Goal: Information Seeking & Learning: Learn about a topic

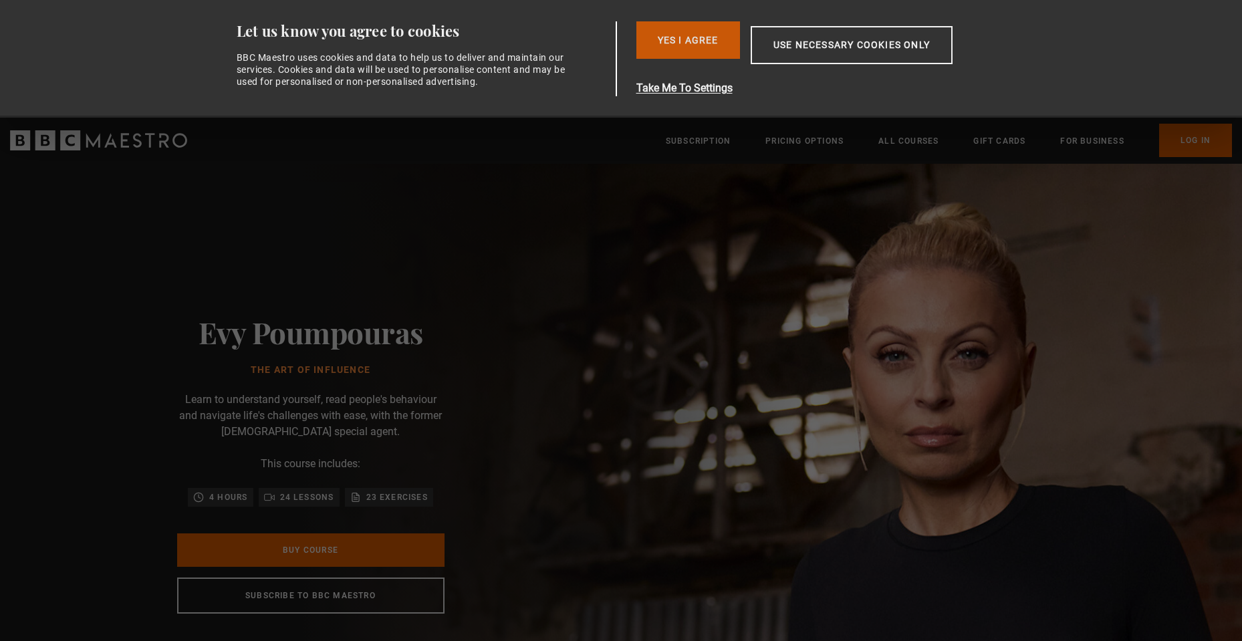
click at [678, 42] on button "Yes I Agree" at bounding box center [688, 39] width 104 height 37
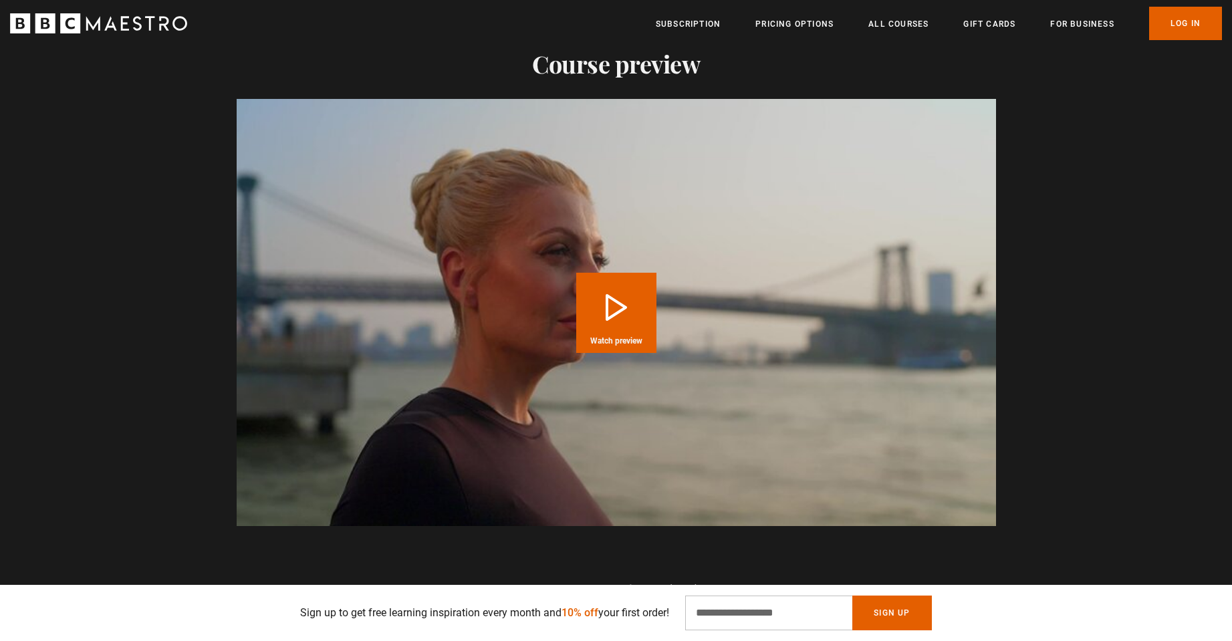
scroll to position [1404, 0]
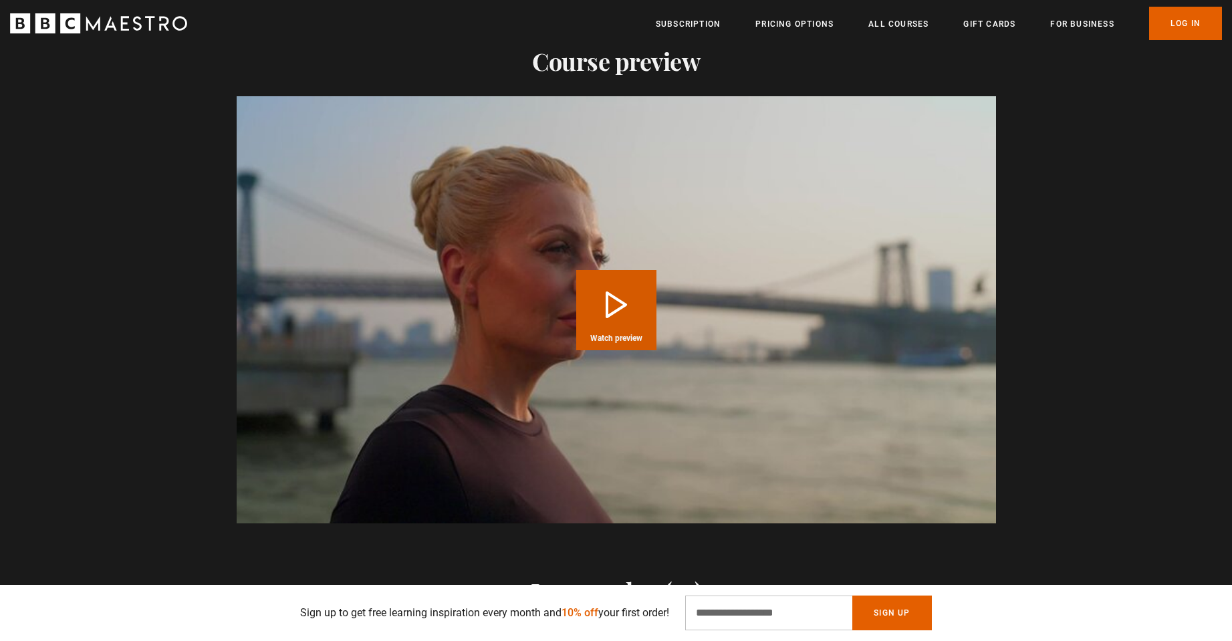
click at [607, 291] on button "Play Course overview for The Art of Influence with [PERSON_NAME] Watch preview" at bounding box center [616, 310] width 80 height 80
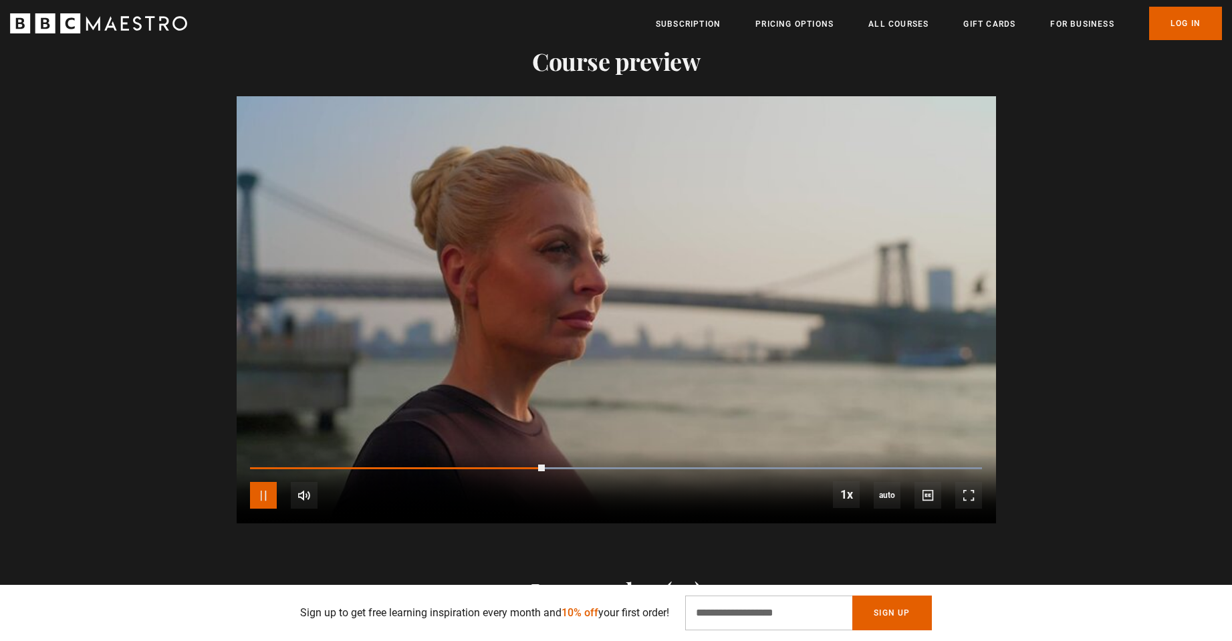
scroll to position [0, 876]
click at [259, 491] on span "Video Player" at bounding box center [263, 495] width 27 height 27
click at [263, 498] on span "Video Player" at bounding box center [263, 495] width 27 height 27
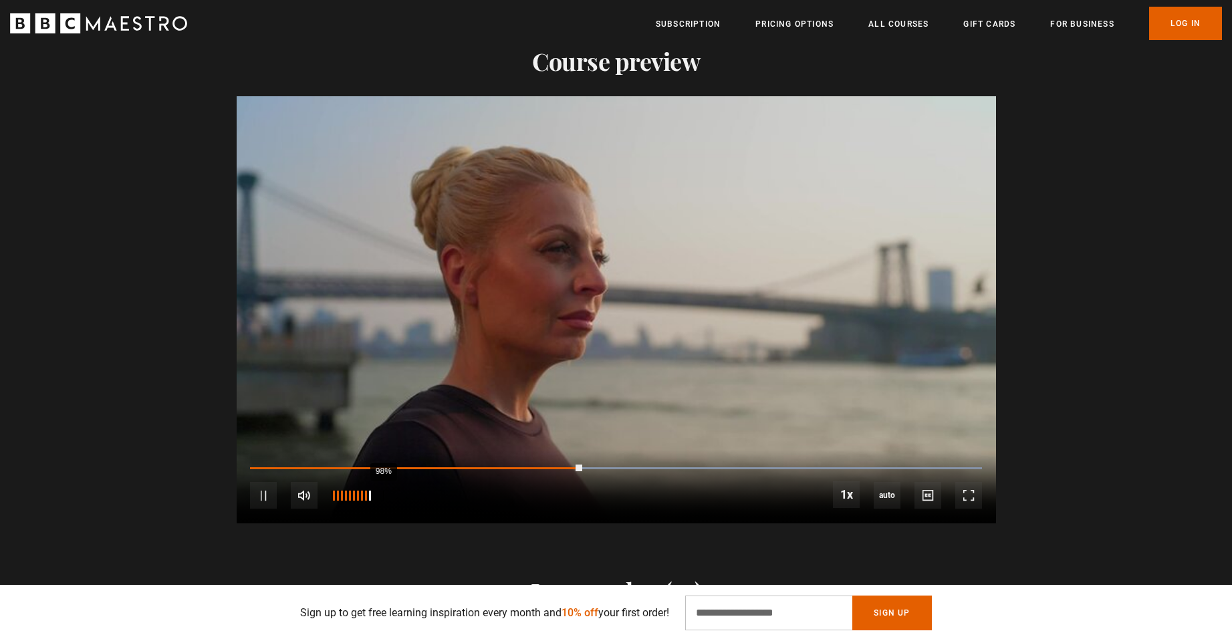
click at [371, 498] on div "98%" at bounding box center [351, 496] width 40 height 10
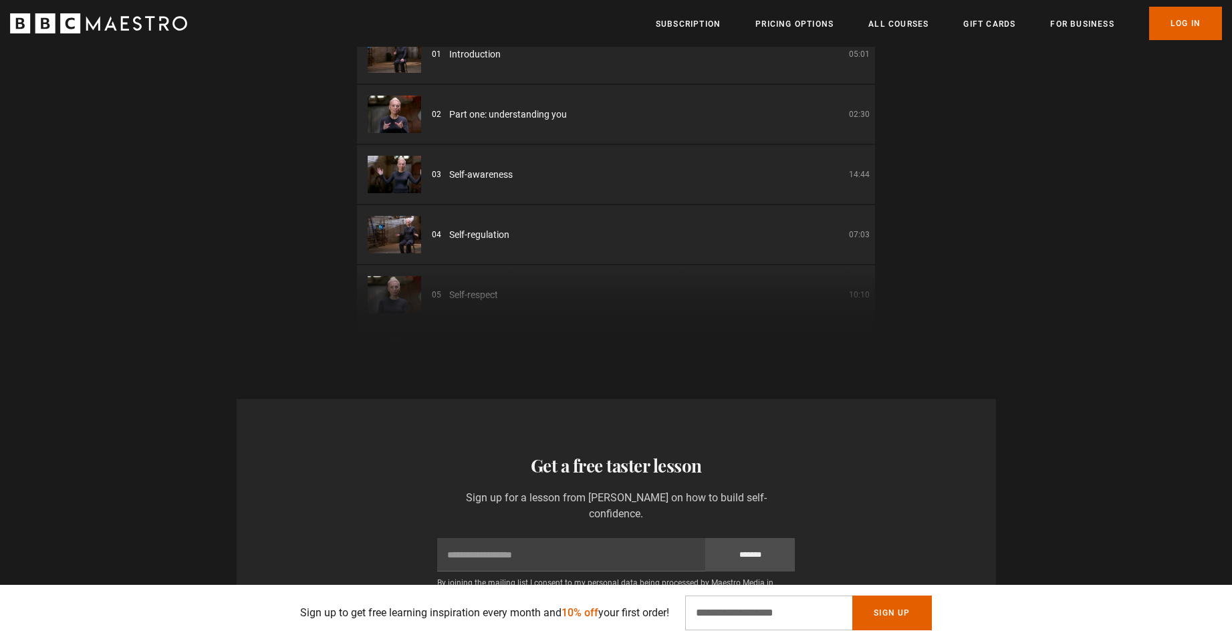
scroll to position [1938, 0]
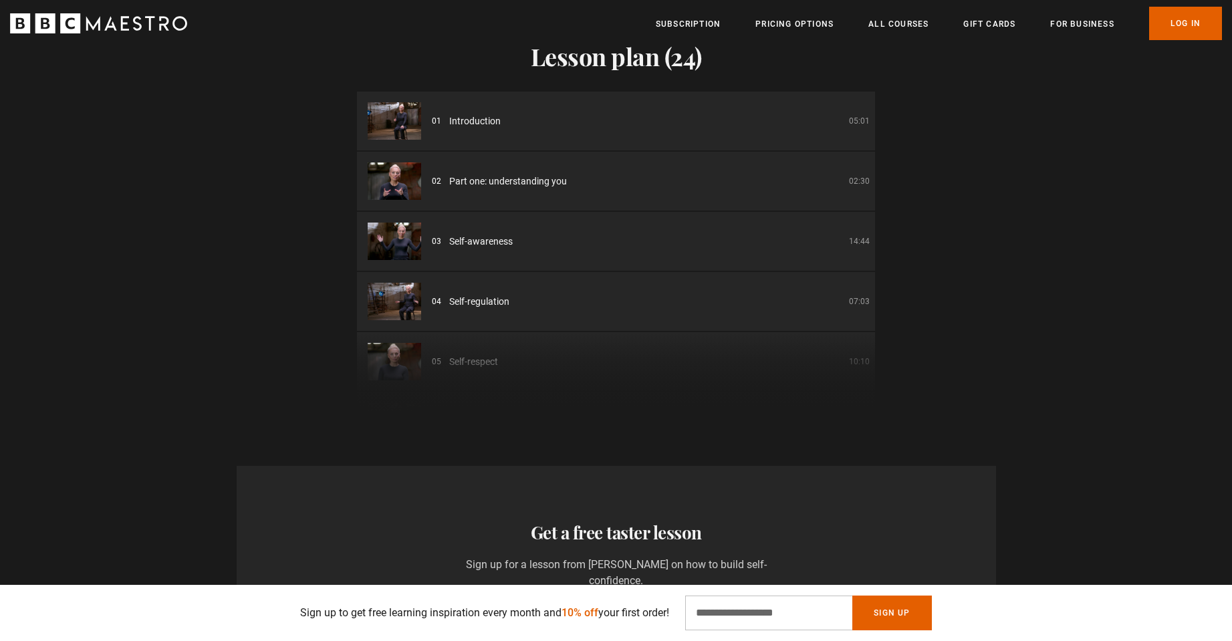
click at [507, 128] on li "01 Introduction 05:01" at bounding box center [616, 121] width 518 height 59
click at [492, 119] on span "Introduction" at bounding box center [474, 121] width 51 height 14
click at [482, 118] on span "Introduction" at bounding box center [474, 121] width 51 height 14
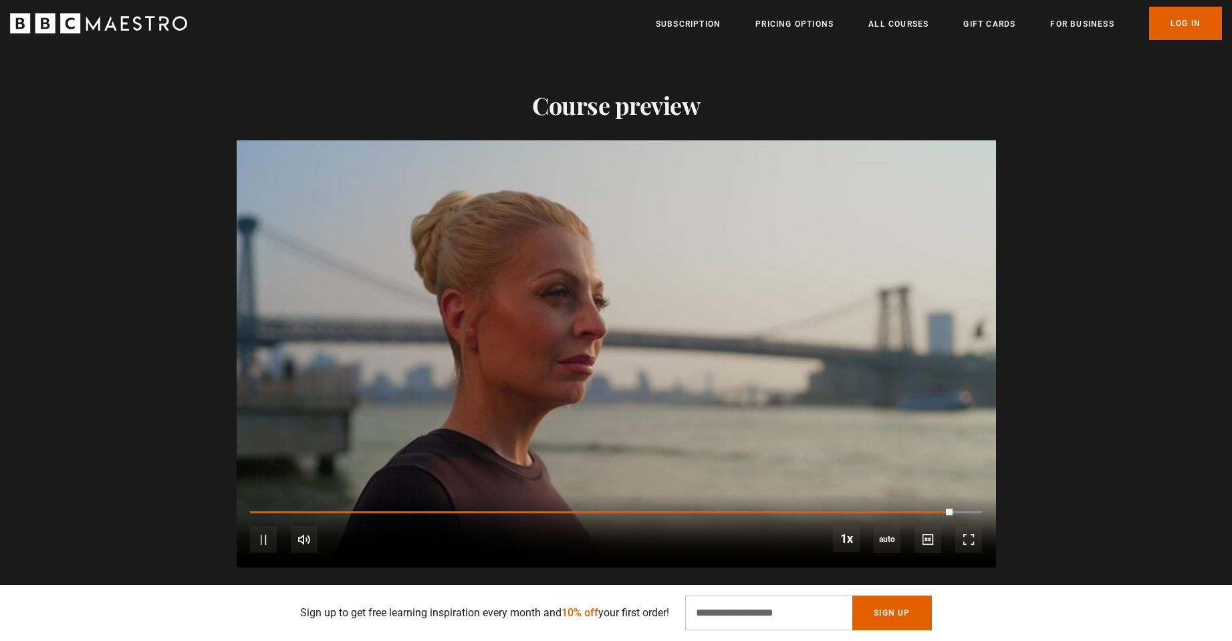
scroll to position [0, 2627]
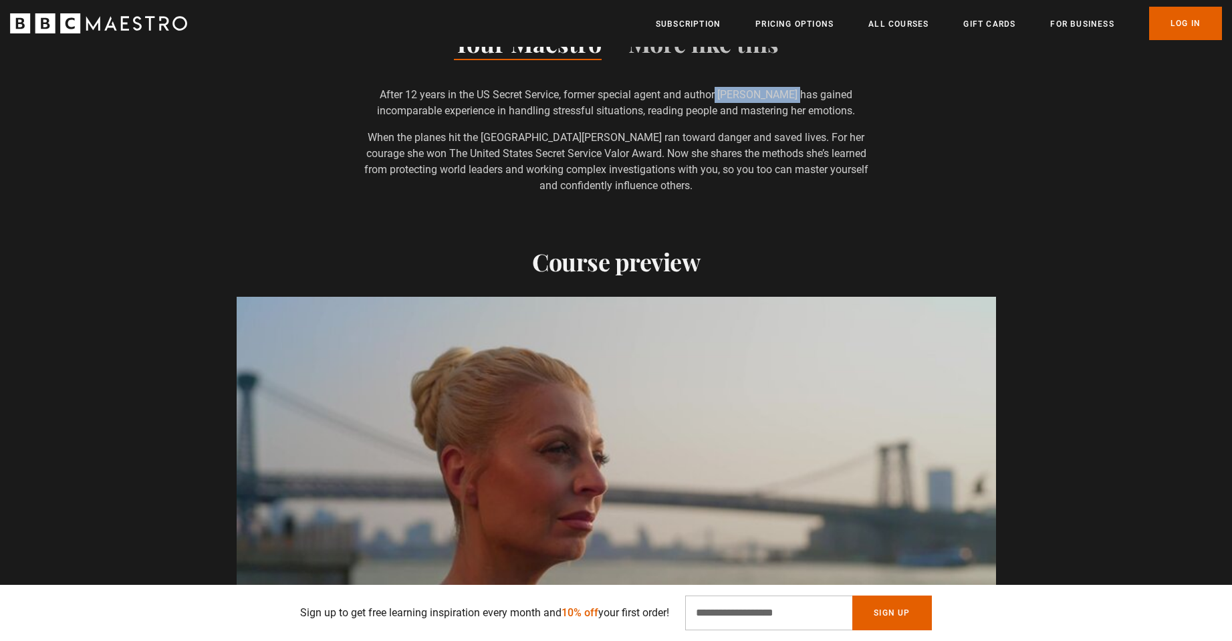
drag, startPoint x: 798, startPoint y: 97, endPoint x: 718, endPoint y: 96, distance: 80.2
click at [718, 96] on p "After 12 years in the US Secret Service, former special agent and author [PERSO…" at bounding box center [616, 103] width 518 height 32
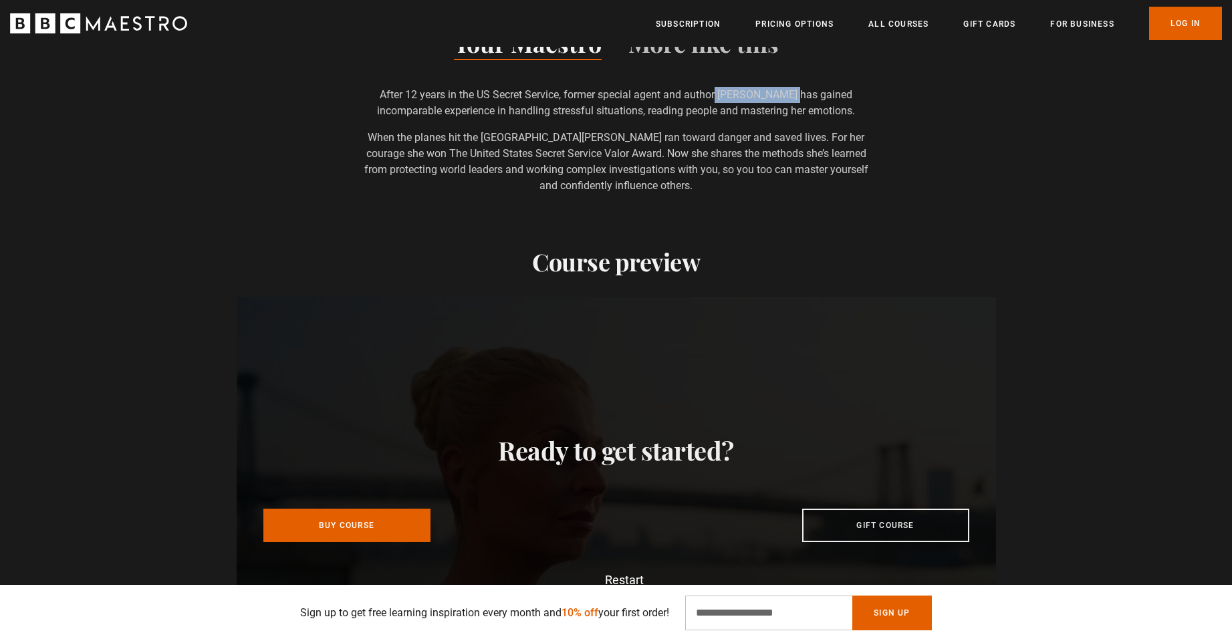
copy p "Evy Poumpouras"
